Goal: Transaction & Acquisition: Book appointment/travel/reservation

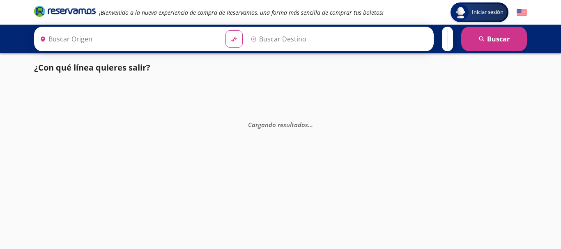
type input "Ciudad de México, Distrito Federal"
type input "Morelia, Michoacán"
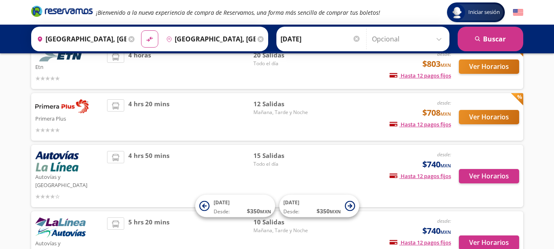
scroll to position [82, 0]
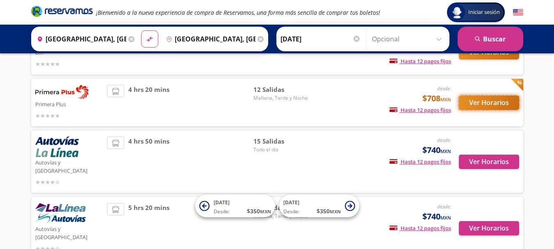
click at [484, 104] on button "Ver Horarios" at bounding box center [489, 103] width 60 height 14
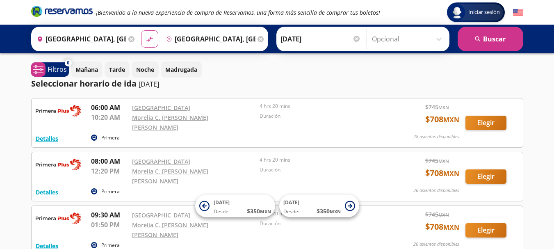
scroll to position [41, 0]
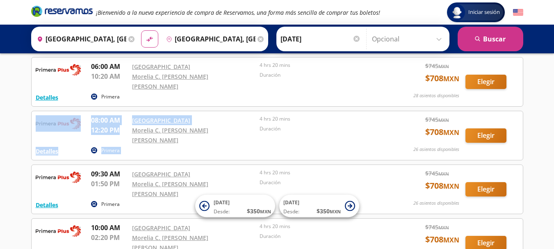
drag, startPoint x: 120, startPoint y: 127, endPoint x: 33, endPoint y: 113, distance: 87.8
click at [34, 113] on div "Detalles Primera 08:00 AM Central del Norte 12:20 PM Morelia C. Juan Antonio A.…" at bounding box center [277, 136] width 492 height 50
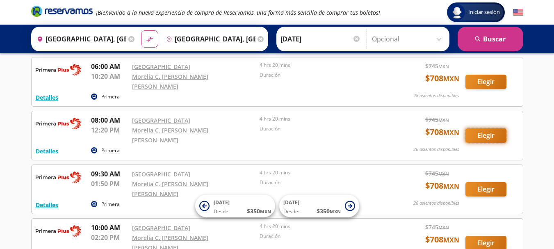
click at [491, 132] on button "Elegir" at bounding box center [486, 135] width 41 height 14
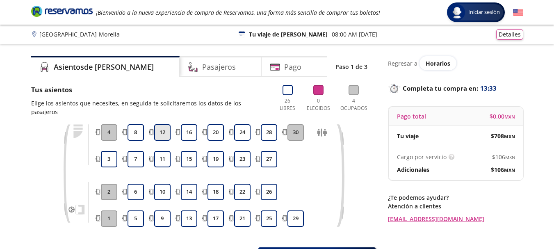
click at [165, 124] on button "12" at bounding box center [162, 132] width 16 height 16
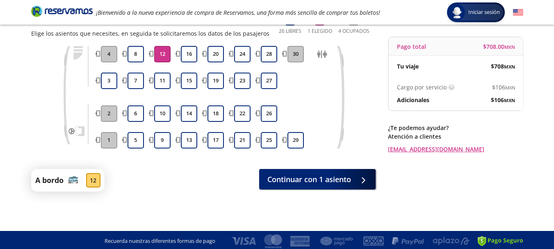
scroll to position [72, 0]
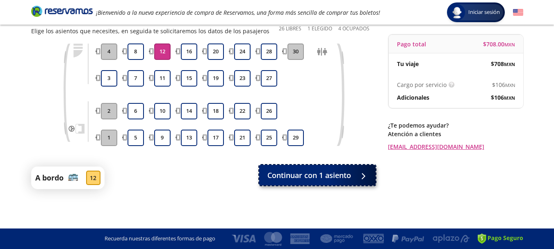
click at [318, 182] on button "Continuar con 1 asiento" at bounding box center [317, 175] width 117 height 21
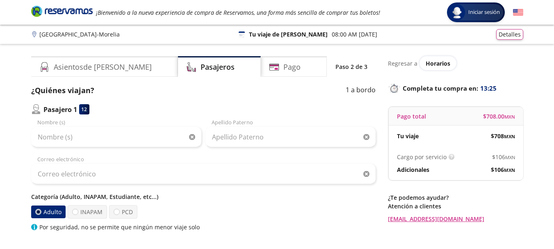
scroll to position [41, 0]
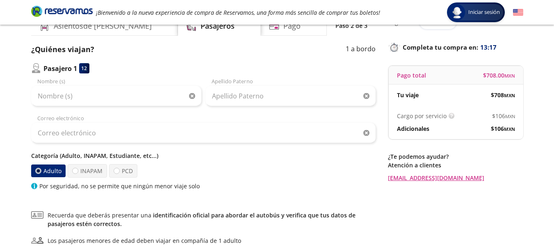
click at [493, 207] on div "Regresar a Horarios Completa tu compra en : 13:17 Pago total $ 708.00 MXN Tu vi…" at bounding box center [455, 150] width 135 height 271
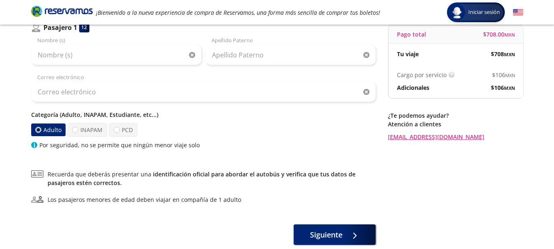
scroll to position [131, 0]
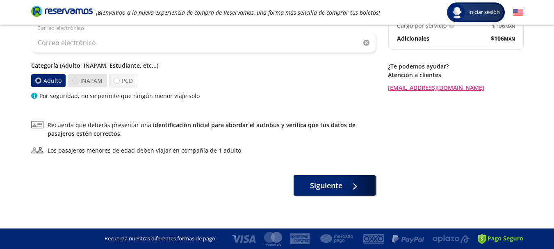
click at [74, 81] on div at bounding box center [75, 81] width 6 height 6
click at [74, 81] on input "INAPAM" at bounding box center [75, 80] width 5 height 5
radio input "true"
radio input "false"
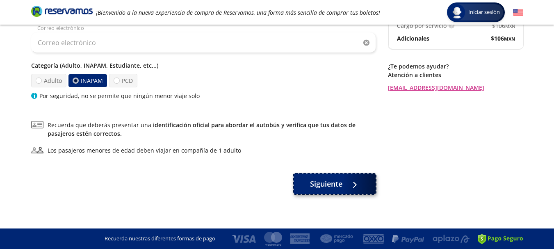
click at [341, 189] on span "Siguiente" at bounding box center [326, 184] width 32 height 11
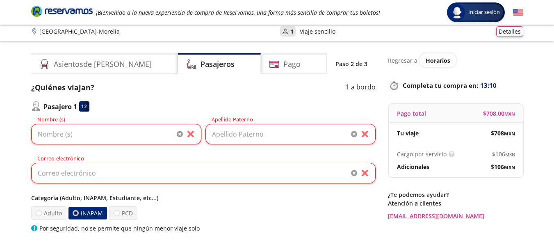
scroll to position [0, 0]
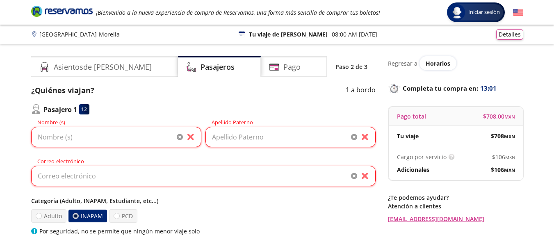
click at [44, 9] on icon "Brand Logo" at bounding box center [62, 11] width 62 height 12
